Goal: Navigation & Orientation: Find specific page/section

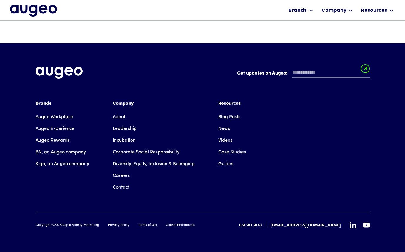
scroll to position [204, 0]
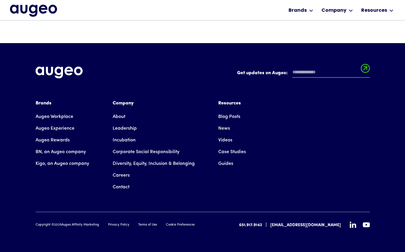
click at [62, 128] on link "Augeo Experience" at bounding box center [55, 129] width 39 height 12
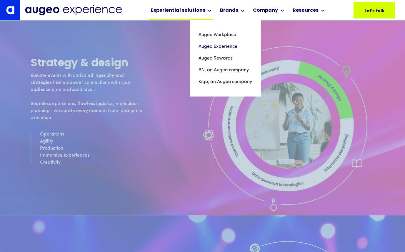
scroll to position [1511, 0]
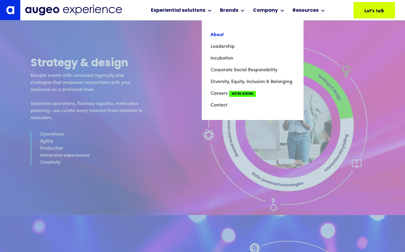
click at [212, 36] on link "About" at bounding box center [252, 35] width 84 height 12
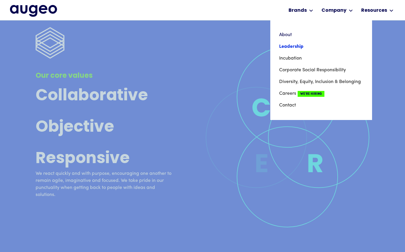
scroll to position [1807, 0]
click at [296, 46] on link "Leadership" at bounding box center [321, 47] width 84 height 12
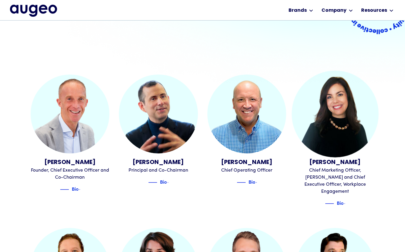
scroll to position [148, 0]
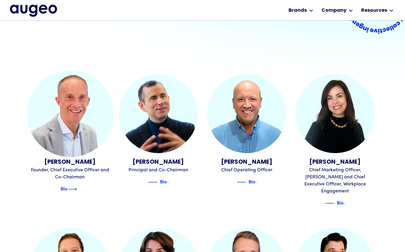
click at [76, 187] on img at bounding box center [72, 189] width 9 height 7
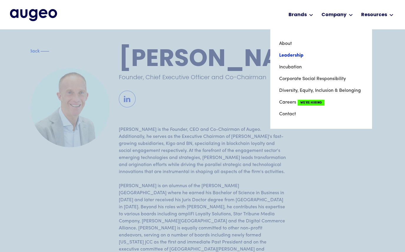
click at [300, 56] on link "Leadership" at bounding box center [321, 56] width 84 height 12
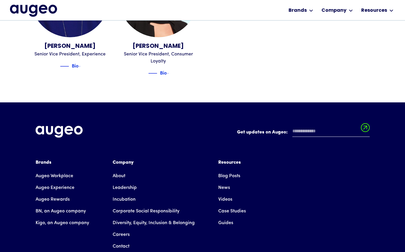
scroll to position [829, 0]
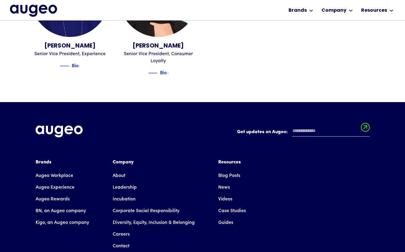
click at [123, 241] on link "Contact" at bounding box center [121, 247] width 17 height 12
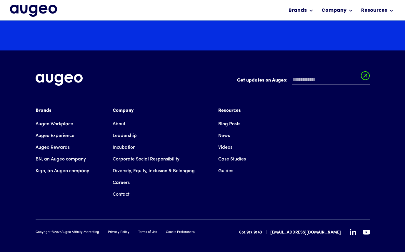
scroll to position [1004, 0]
